Goal: Communication & Community: Answer question/provide support

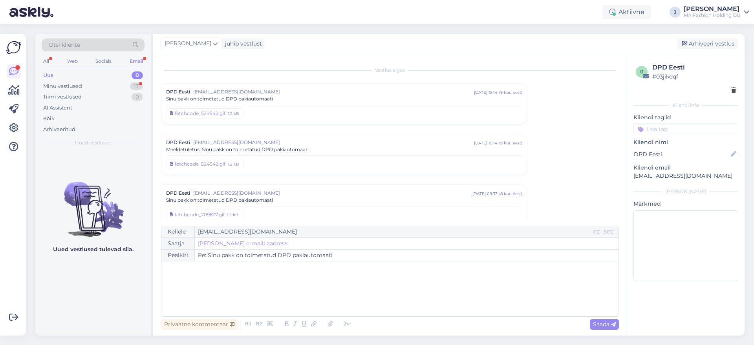
click at [110, 89] on div "Minu vestlused 17" at bounding box center [93, 86] width 103 height 11
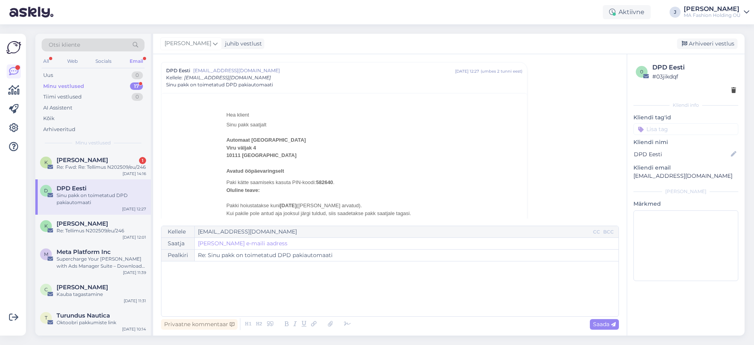
click at [107, 87] on div "Minu vestlused 17" at bounding box center [93, 86] width 103 height 11
drag, startPoint x: 120, startPoint y: 133, endPoint x: 123, endPoint y: 140, distance: 7.0
click at [121, 134] on div "Arhiveeritud" at bounding box center [93, 129] width 103 height 11
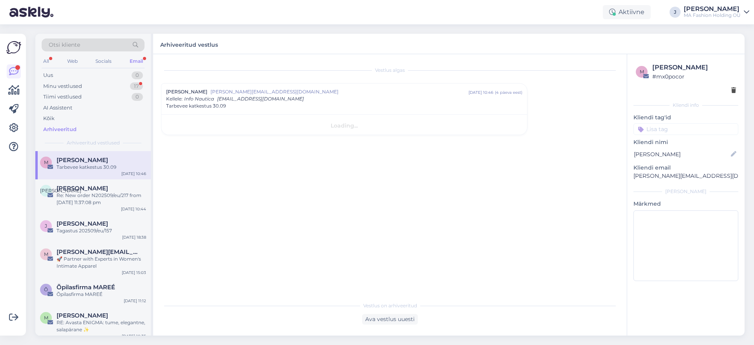
scroll to position [0, 0]
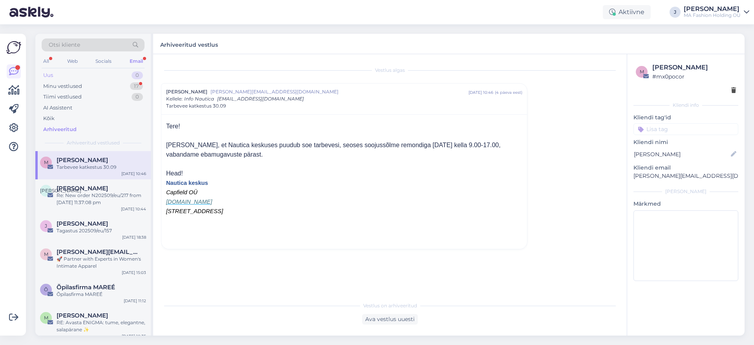
click at [109, 71] on div "Uus 0" at bounding box center [93, 75] width 103 height 11
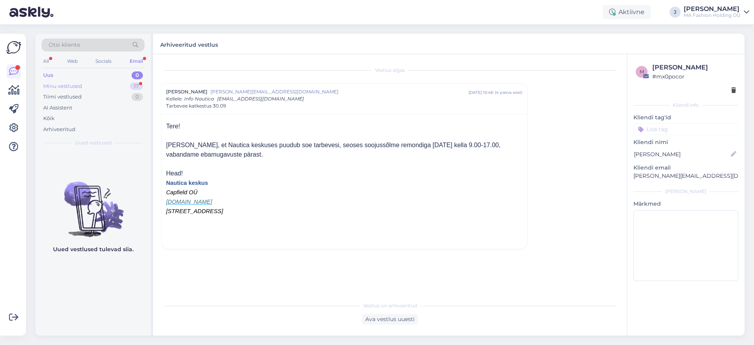
click at [118, 84] on div "Minu vestlused 17" at bounding box center [93, 86] width 103 height 11
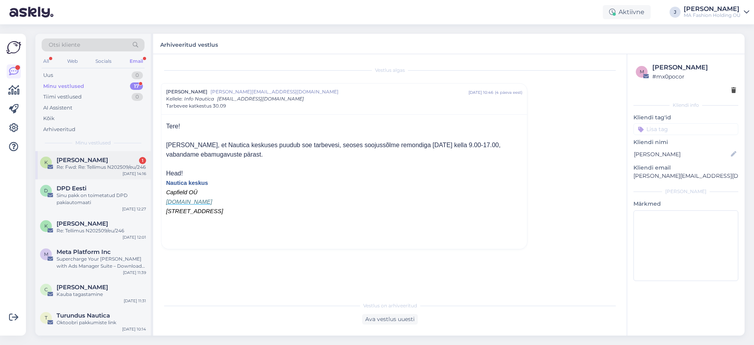
click at [121, 155] on div "K [PERSON_NAME] 1 Re: Fwd: Re: Tellimus N202509/eu/246 [DATE] 14:16" at bounding box center [92, 165] width 115 height 28
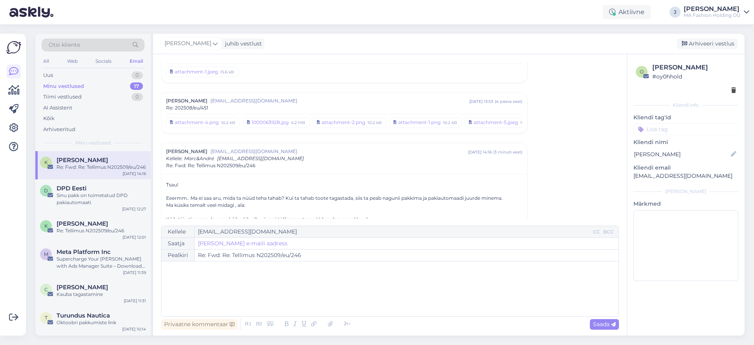
scroll to position [1795, 0]
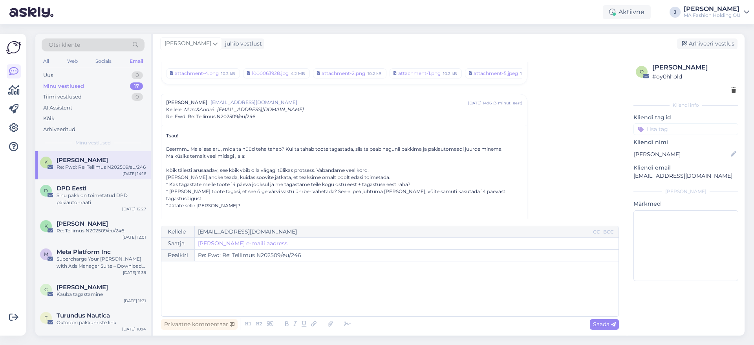
click at [248, 158] on p "Eeermm.. Ma ei saa aru, mida ta nüüd teha tahab? Kui ta tahab toote tagastada, …" at bounding box center [344, 178] width 356 height 64
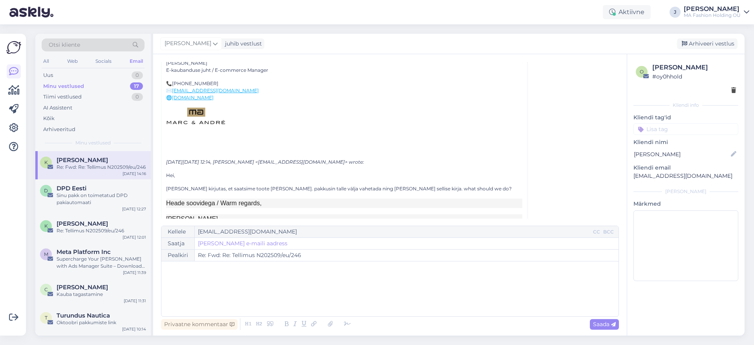
scroll to position [2041, 0]
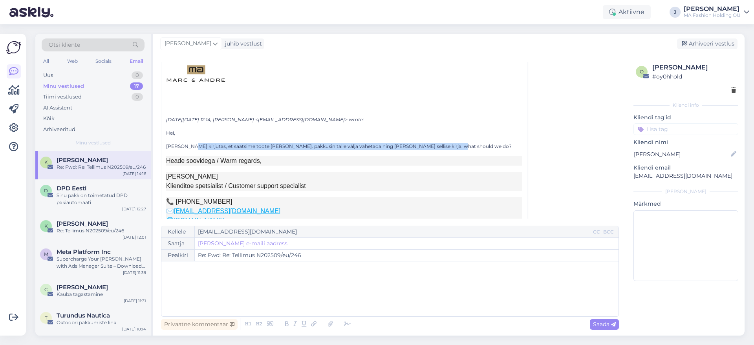
drag, startPoint x: 188, startPoint y: 145, endPoint x: 475, endPoint y: 152, distance: 287.8
click at [495, 146] on p "[PERSON_NAME] kirjutas, et saatsime toote [PERSON_NAME]. pakkusin talle välja v…" at bounding box center [344, 146] width 356 height 7
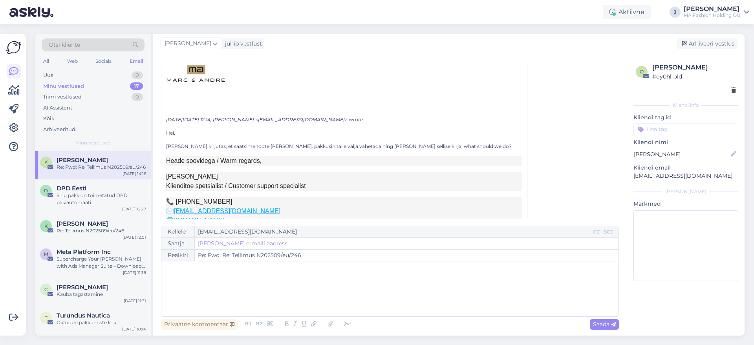
click at [400, 157] on p "Heade soovidega / Warm regards," at bounding box center [344, 160] width 356 height 9
click at [398, 148] on p "[PERSON_NAME] kirjutas, et saatsime toote [PERSON_NAME]. pakkusin talle välja v…" at bounding box center [344, 146] width 356 height 7
click at [397, 148] on p "[PERSON_NAME] kirjutas, et saatsime toote [PERSON_NAME]. pakkusin talle välja v…" at bounding box center [344, 146] width 356 height 7
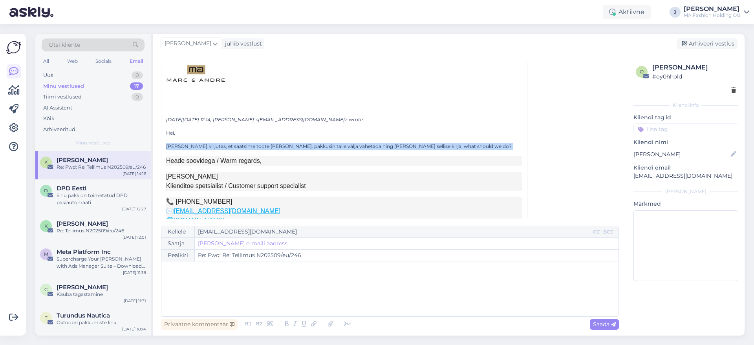
click at [397, 148] on p "[PERSON_NAME] kirjutas, et saatsime toote [PERSON_NAME]. pakkusin talle välja v…" at bounding box center [344, 146] width 356 height 7
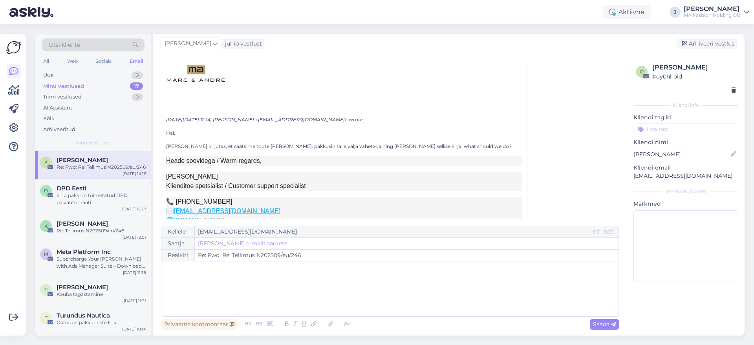
click at [356, 148] on p "[PERSON_NAME] kirjutas, et saatsime toote [PERSON_NAME]. pakkusin talle välja v…" at bounding box center [344, 146] width 356 height 7
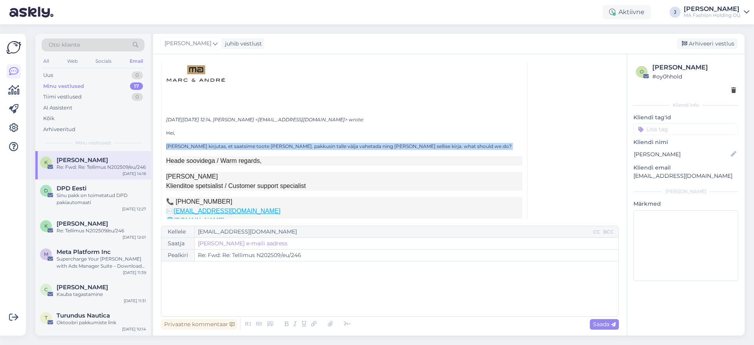
click at [356, 148] on p "[PERSON_NAME] kirjutas, et saatsime toote [PERSON_NAME]. pakkusin talle välja v…" at bounding box center [344, 146] width 356 height 7
click at [394, 146] on p "[PERSON_NAME] kirjutas, et saatsime toote [PERSON_NAME]. pakkusin talle välja v…" at bounding box center [344, 146] width 356 height 7
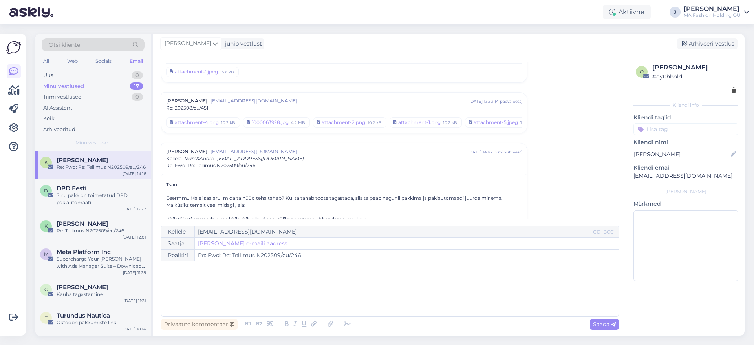
scroll to position [1795, 0]
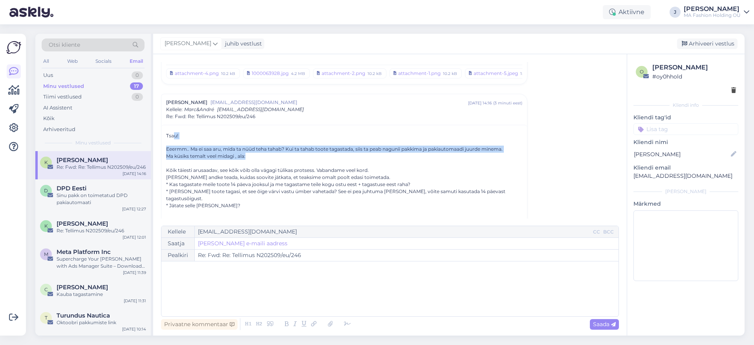
drag, startPoint x: 259, startPoint y: 157, endPoint x: 174, endPoint y: 135, distance: 88.0
click at [246, 153] on p "Eeermm.. Ma ei saa aru, mida ta nüüd teha tahab? Kui ta tahab toote tagastada, …" at bounding box center [344, 178] width 356 height 64
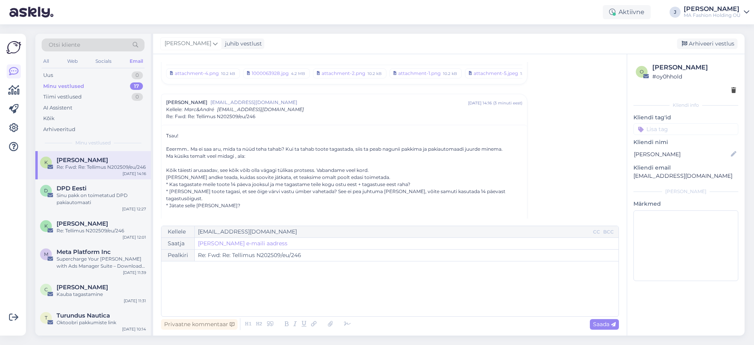
click at [256, 151] on p "Eeermm.. Ma ei saa aru, mida ta nüüd teha tahab? Kui ta tahab toote tagastada, …" at bounding box center [344, 178] width 356 height 64
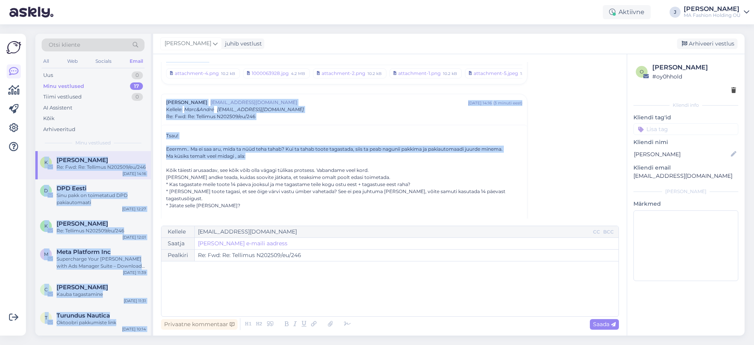
drag, startPoint x: 268, startPoint y: 159, endPoint x: 142, endPoint y: 141, distance: 127.6
click at [142, 141] on div "Otsi kliente All Web Socials Email Uus 0 Minu vestlused 17 Tiimi vestlused 0 AI…" at bounding box center [389, 185] width 709 height 302
drag, startPoint x: 202, startPoint y: 155, endPoint x: 221, endPoint y: 157, distance: 19.3
click at [203, 155] on p "Eeermm.. Ma ei saa aru, mida ta nüüd teha tahab? Kui ta tahab toote tagastada, …" at bounding box center [344, 178] width 356 height 64
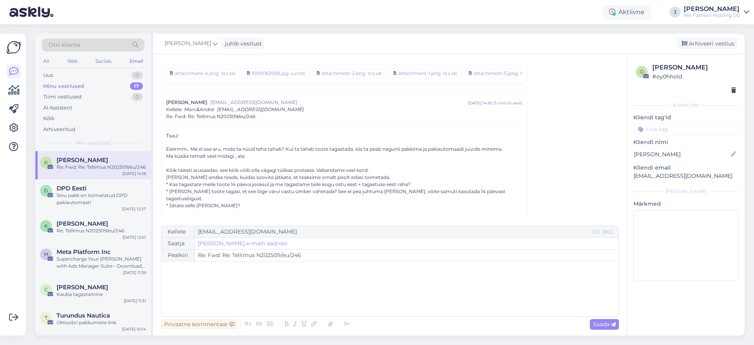
click at [242, 160] on p "Eeermm.. Ma ei saa aru, mida ta nüüd teha tahab? Kui ta tahab toote tagastada, …" at bounding box center [344, 178] width 356 height 64
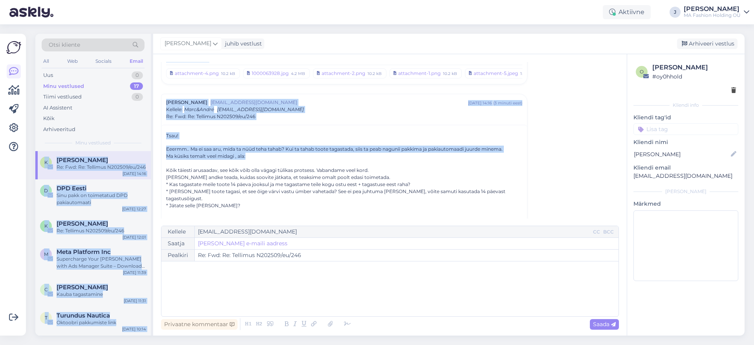
drag, startPoint x: 251, startPoint y: 159, endPoint x: 142, endPoint y: 139, distance: 110.9
click at [142, 139] on div "Otsi kliente All Web Socials Email Uus 0 Minu vestlused 17 Tiimi vestlused 0 AI…" at bounding box center [389, 185] width 709 height 302
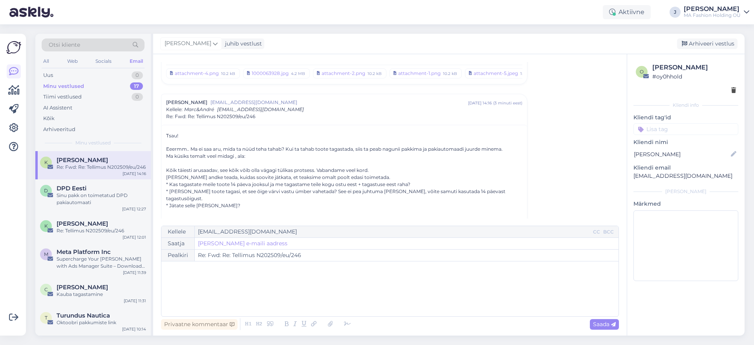
click at [226, 162] on p "Eeermm.. Ma ei saa aru, mida ta nüüd teha tahab? Kui ta tahab toote tagastada, …" at bounding box center [344, 178] width 356 height 64
click at [227, 157] on p "Eeermm.. Ma ei saa aru, mida ta nüüd teha tahab? Kui ta tahab toote tagastada, …" at bounding box center [344, 178] width 356 height 64
click at [222, 155] on p "Eeermm.. Ma ei saa aru, mida ta nüüd teha tahab? Kui ta tahab toote tagastada, …" at bounding box center [344, 178] width 356 height 64
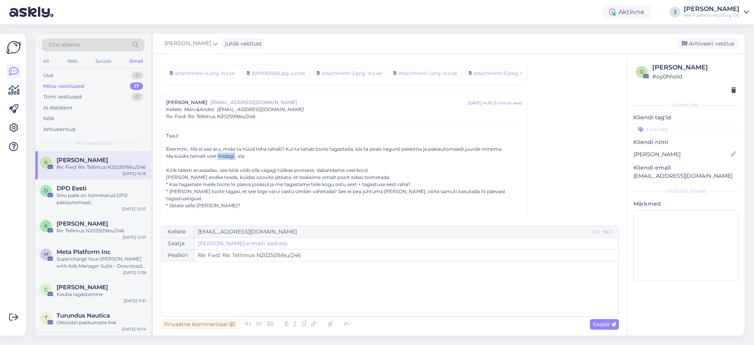
click at [222, 155] on p "Eeermm.. Ma ei saa aru, mida ta nüüd teha tahab? Kui ta tahab toote tagastada, …" at bounding box center [344, 178] width 356 height 64
